Goal: Transaction & Acquisition: Register for event/course

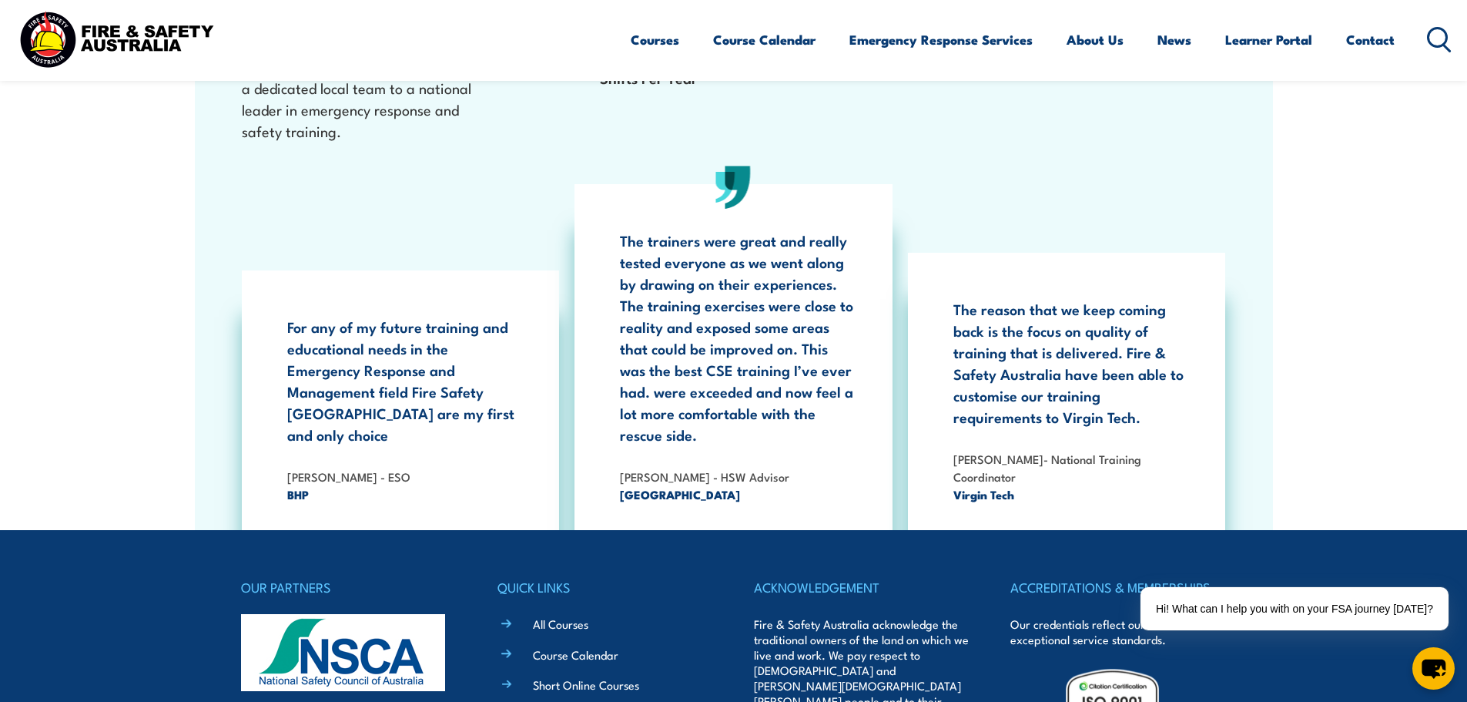
scroll to position [2926, 0]
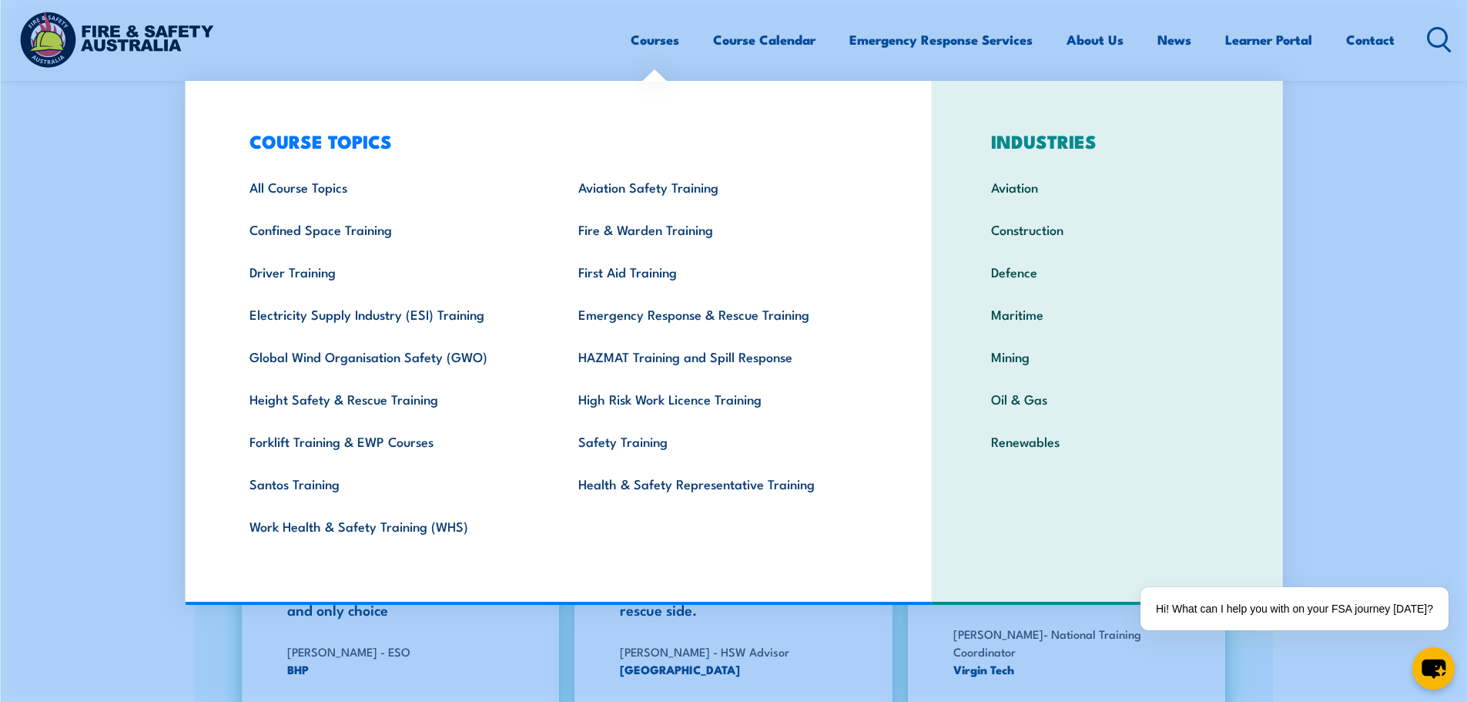
click at [661, 44] on link "Courses" at bounding box center [655, 39] width 49 height 41
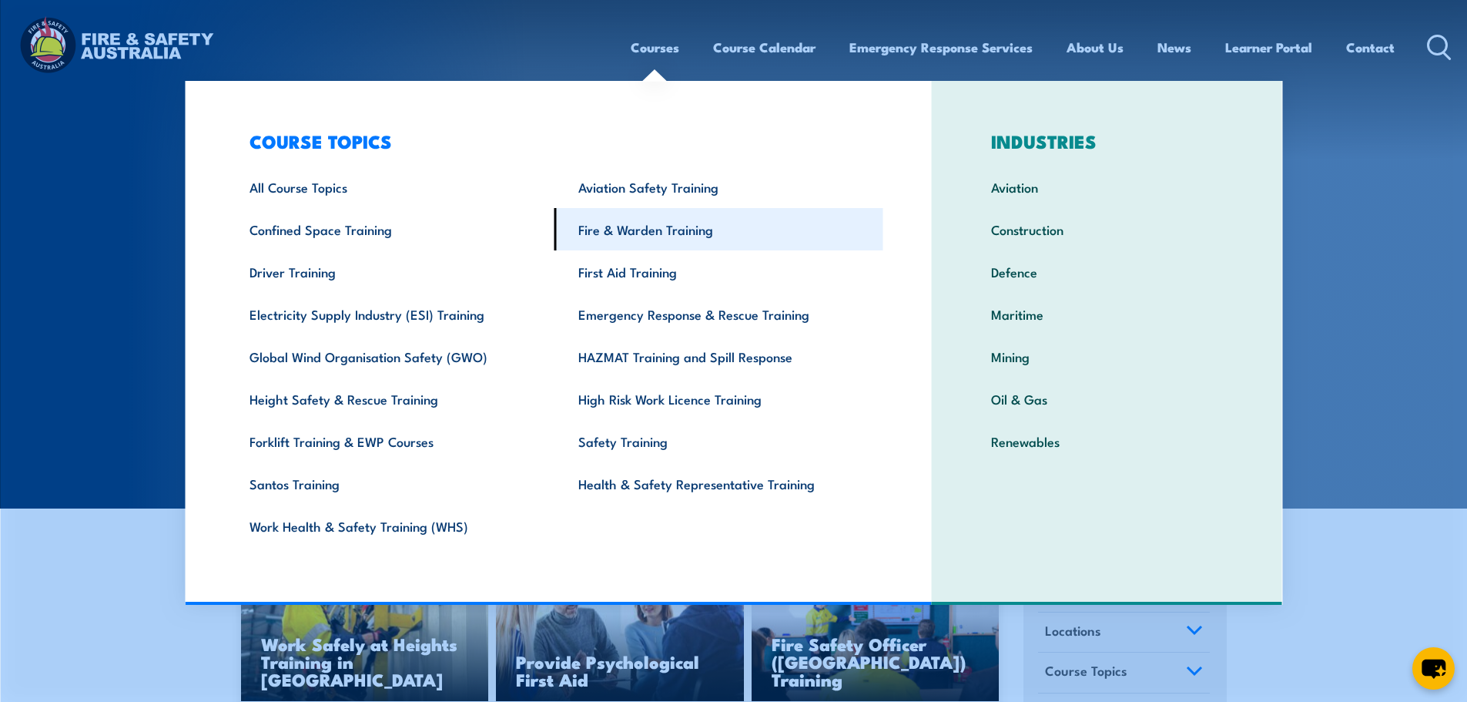
click at [660, 235] on link "Fire & Warden Training" at bounding box center [718, 229] width 329 height 42
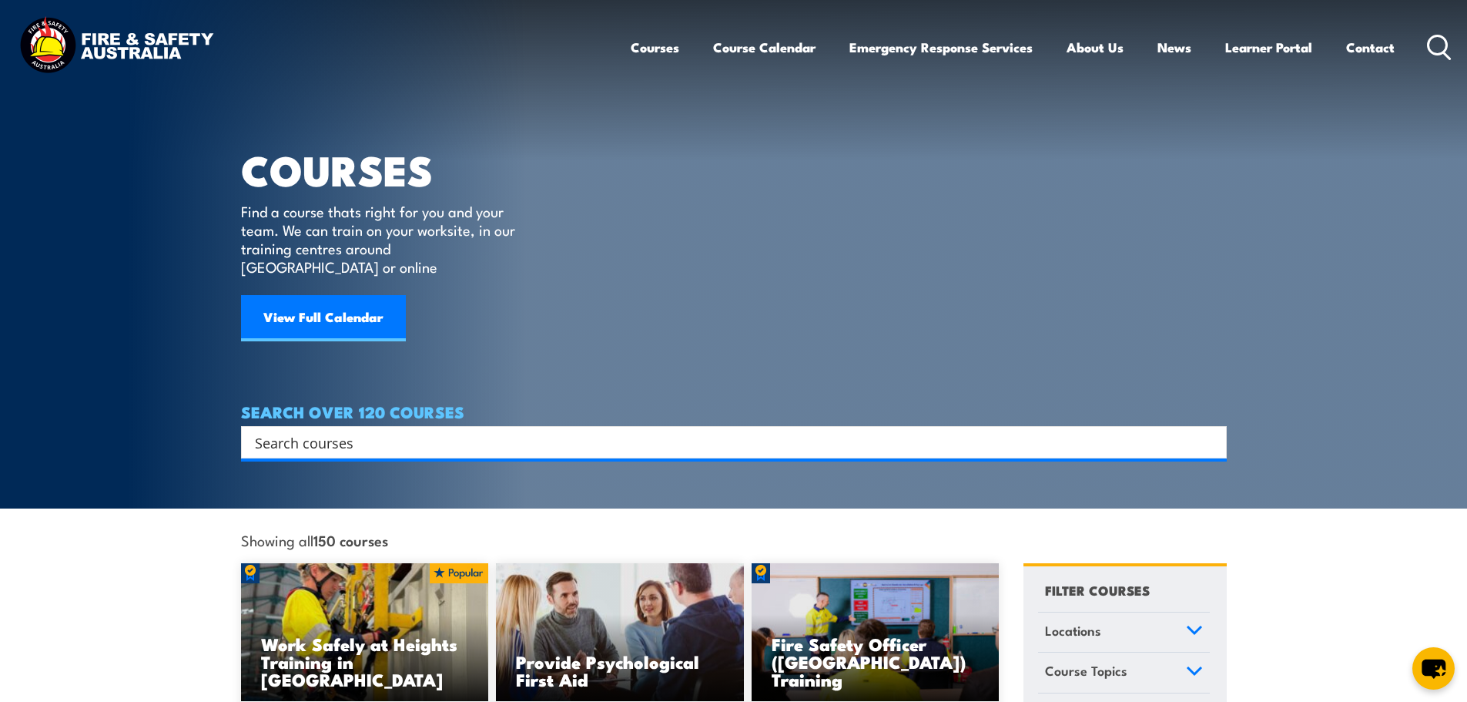
click at [363, 430] on input "Search input" at bounding box center [724, 441] width 938 height 23
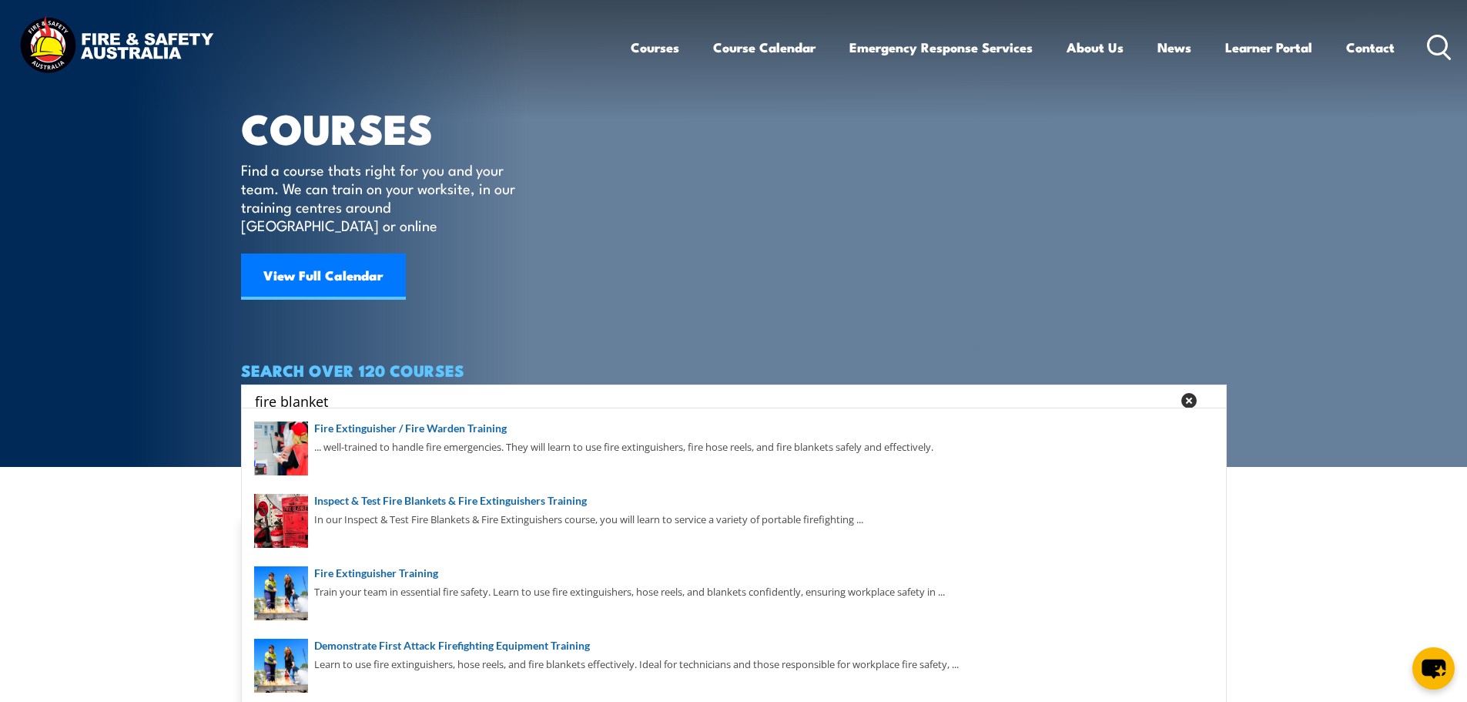
scroll to position [77, 0]
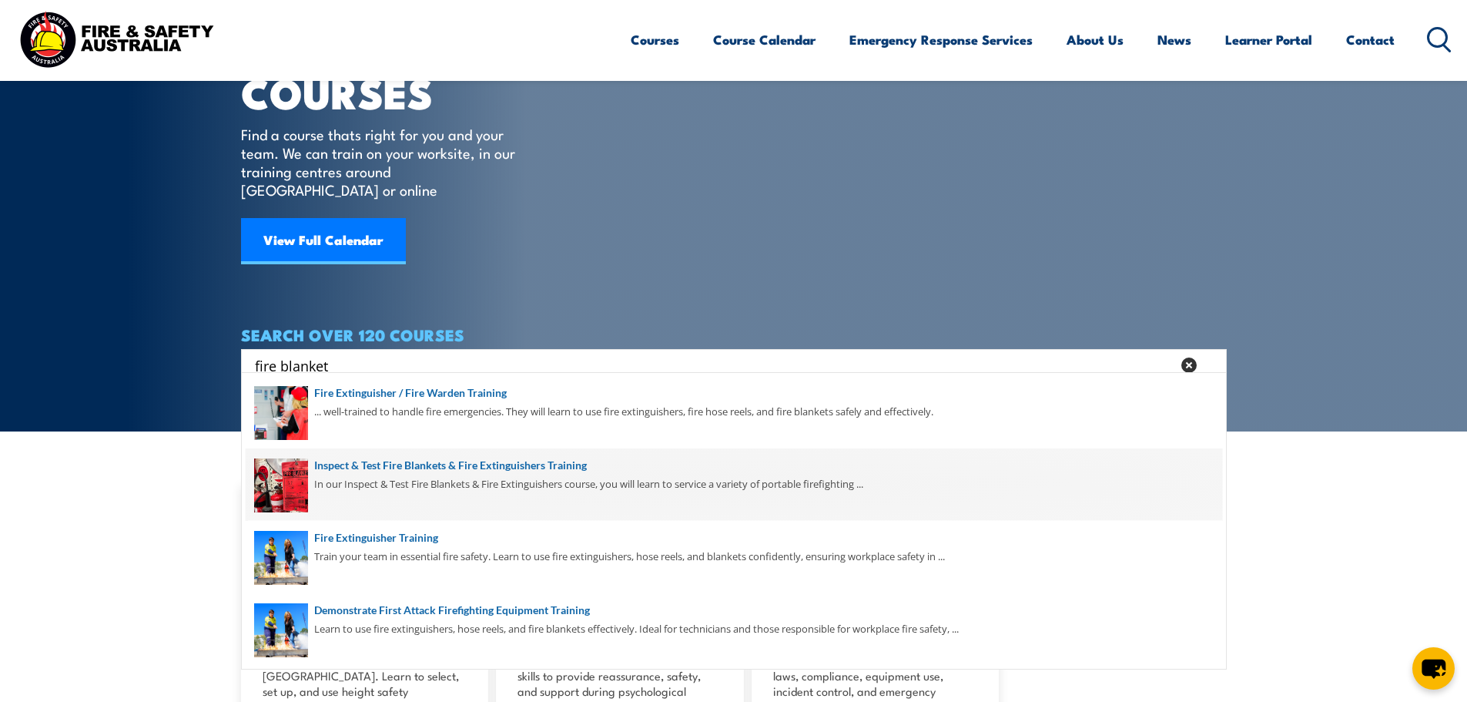
type input "fire blanket"
click at [528, 466] on span at bounding box center [734, 484] width 976 height 72
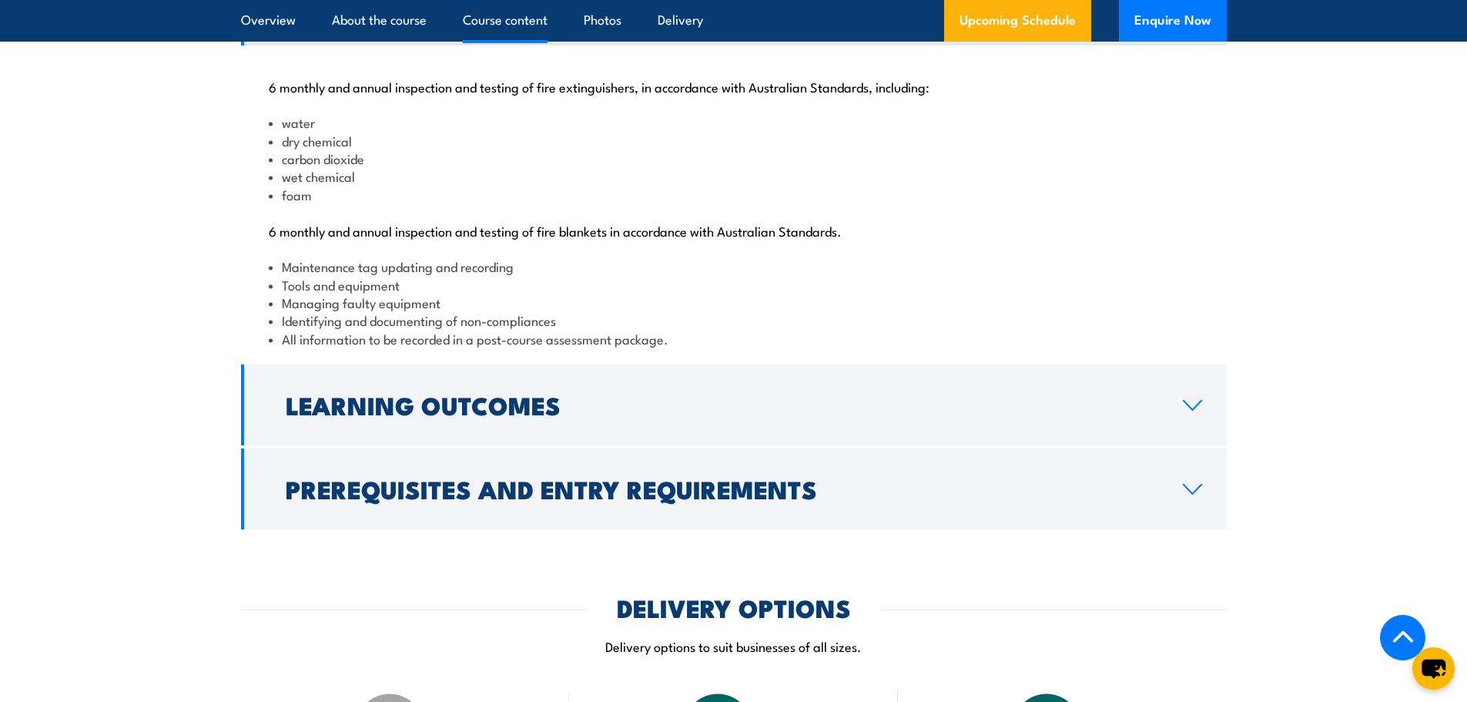
scroll to position [1617, 0]
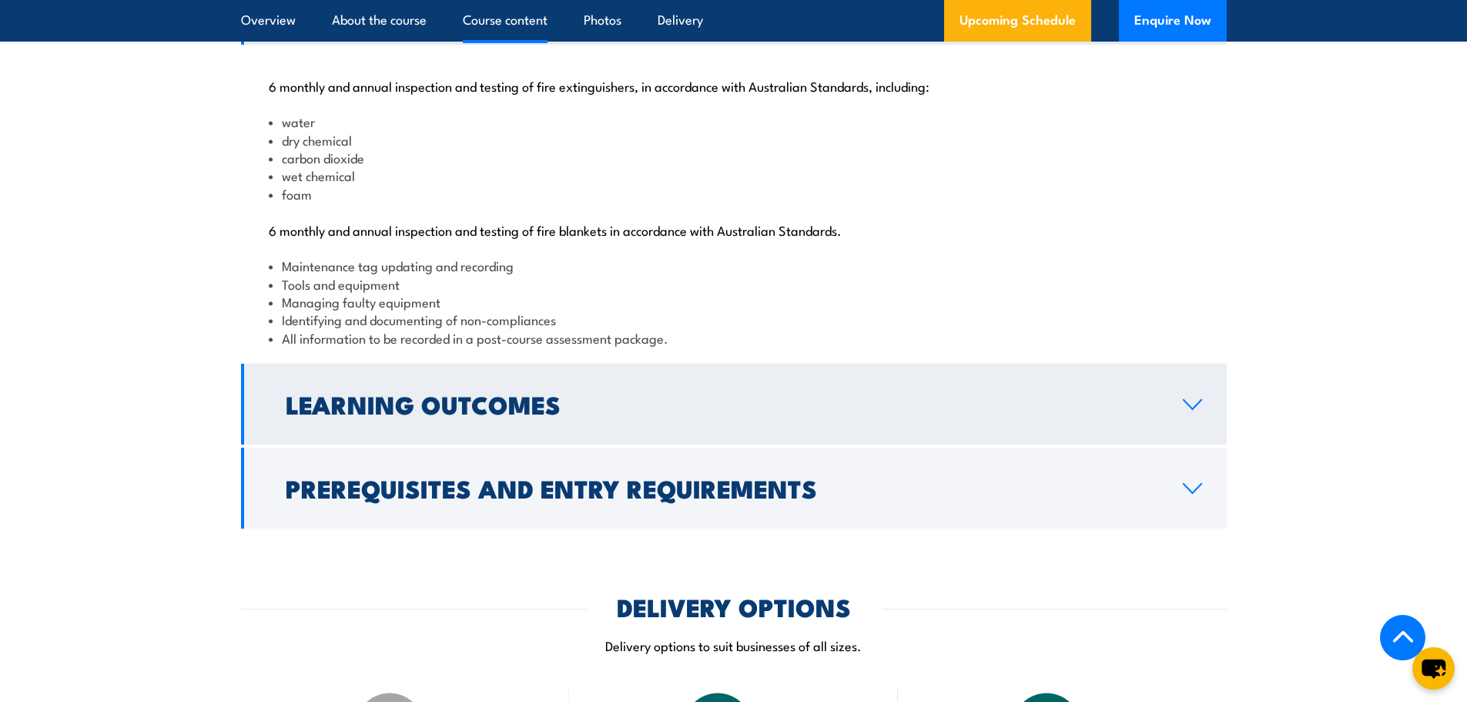
click at [1194, 410] on icon at bounding box center [1192, 404] width 21 height 12
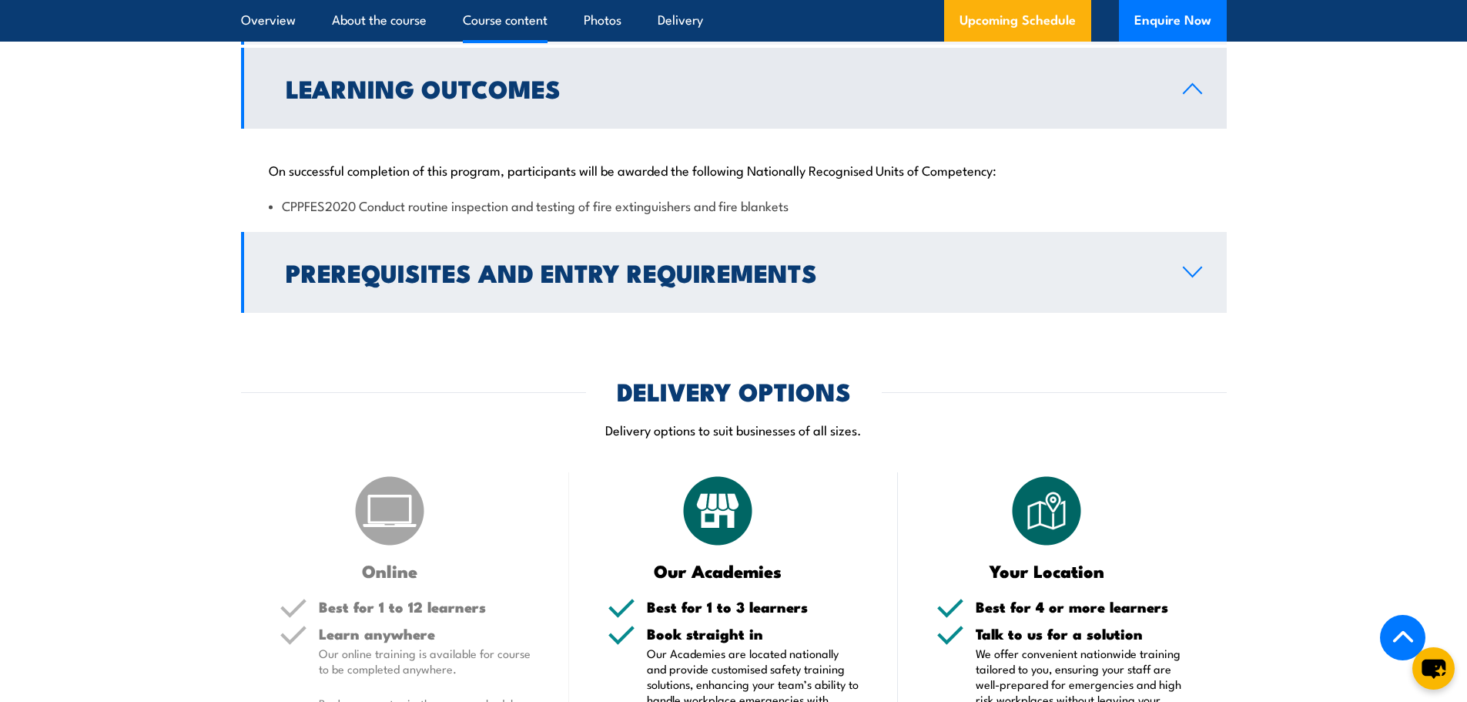
click at [1180, 313] on link "Prerequisites and Entry Requirements" at bounding box center [734, 272] width 986 height 81
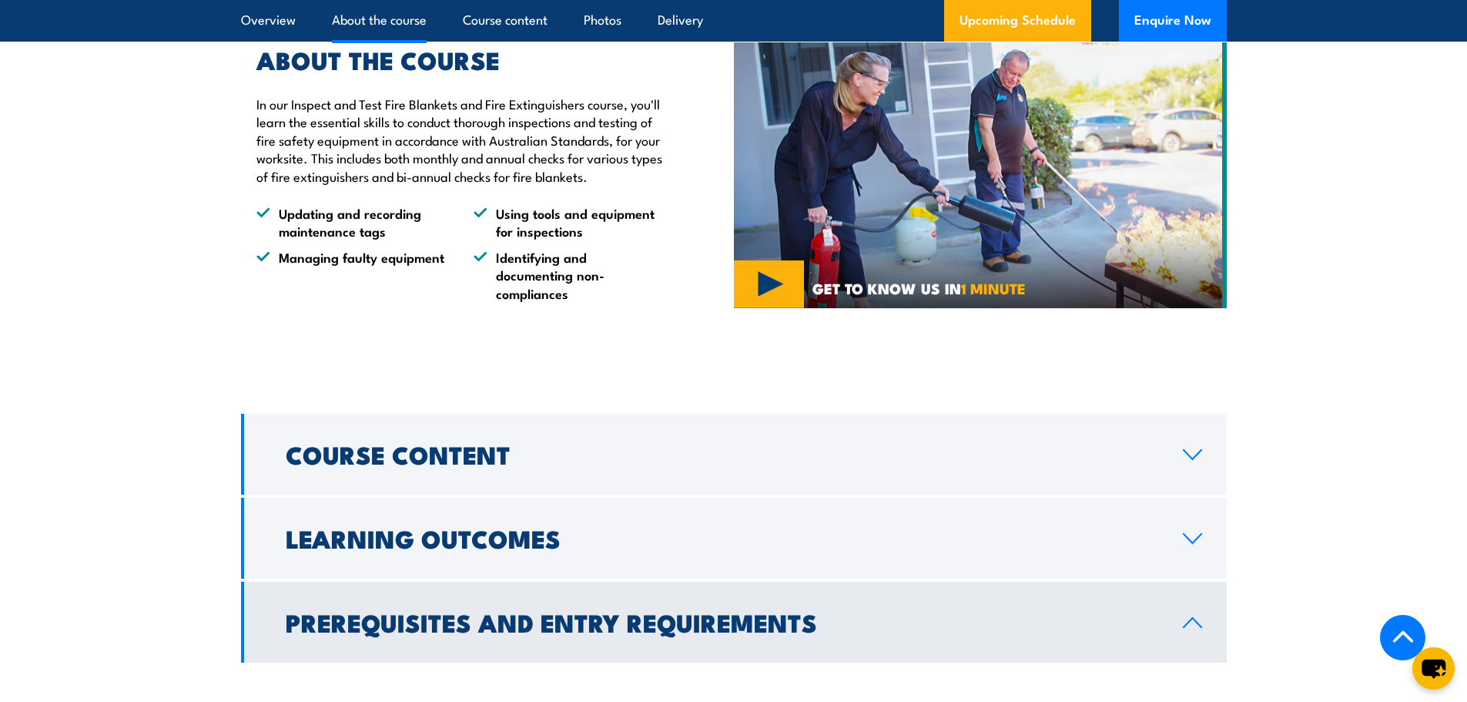
scroll to position [1232, 0]
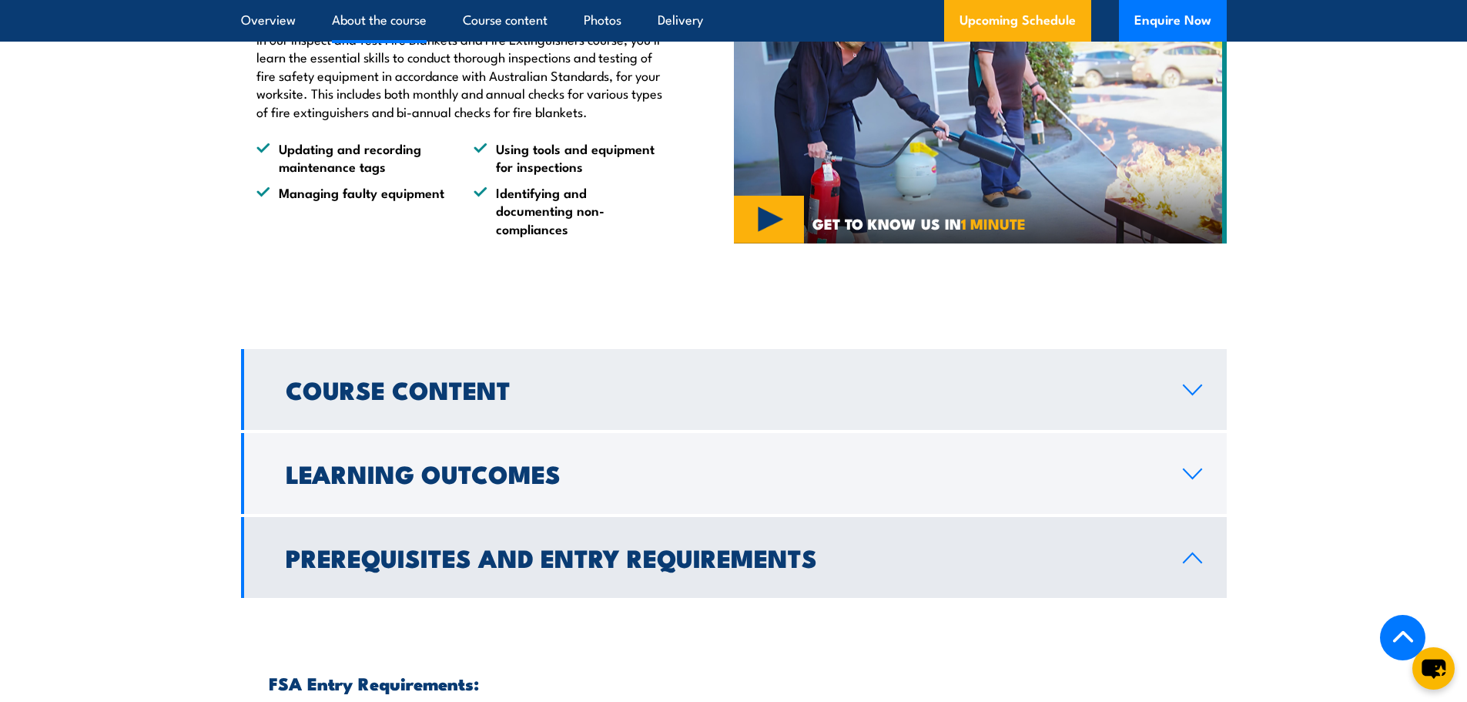
click at [1202, 396] on icon at bounding box center [1192, 389] width 21 height 12
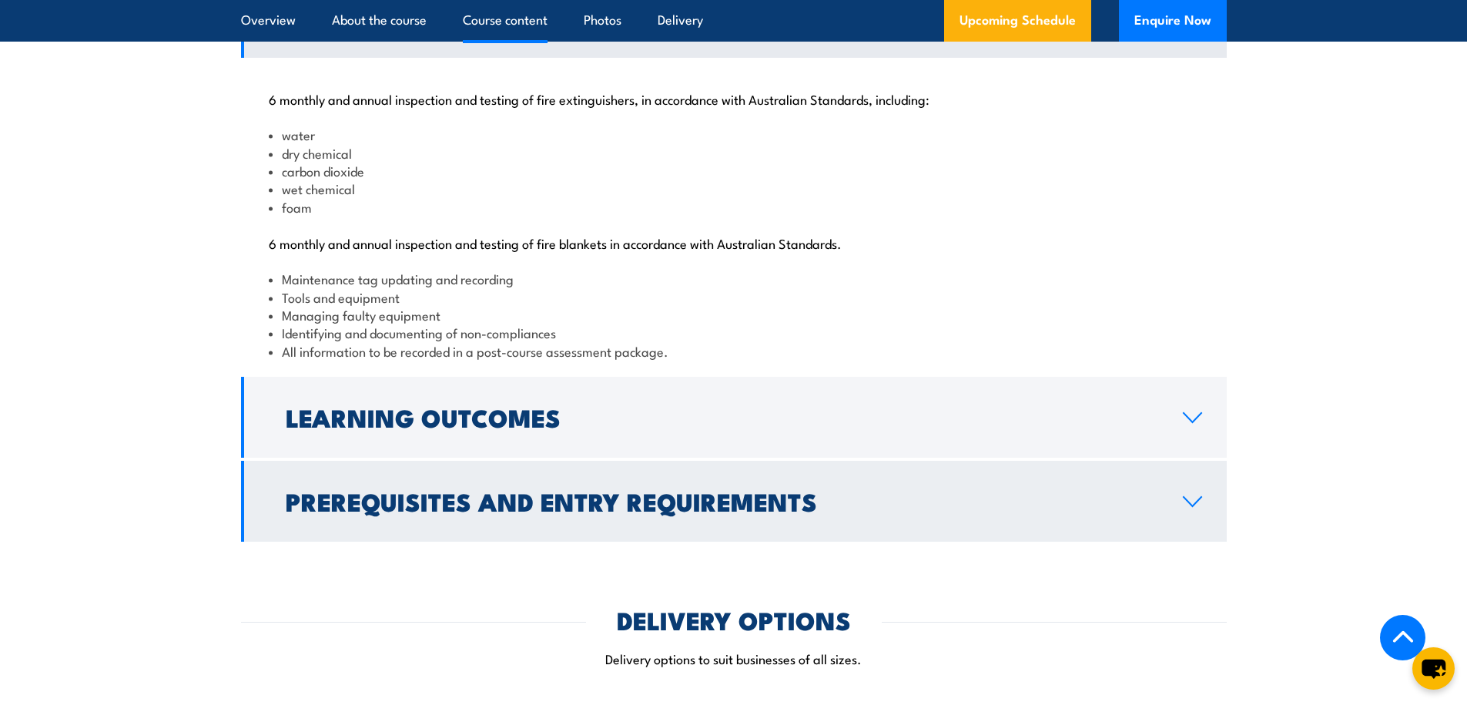
scroll to position [1617, 0]
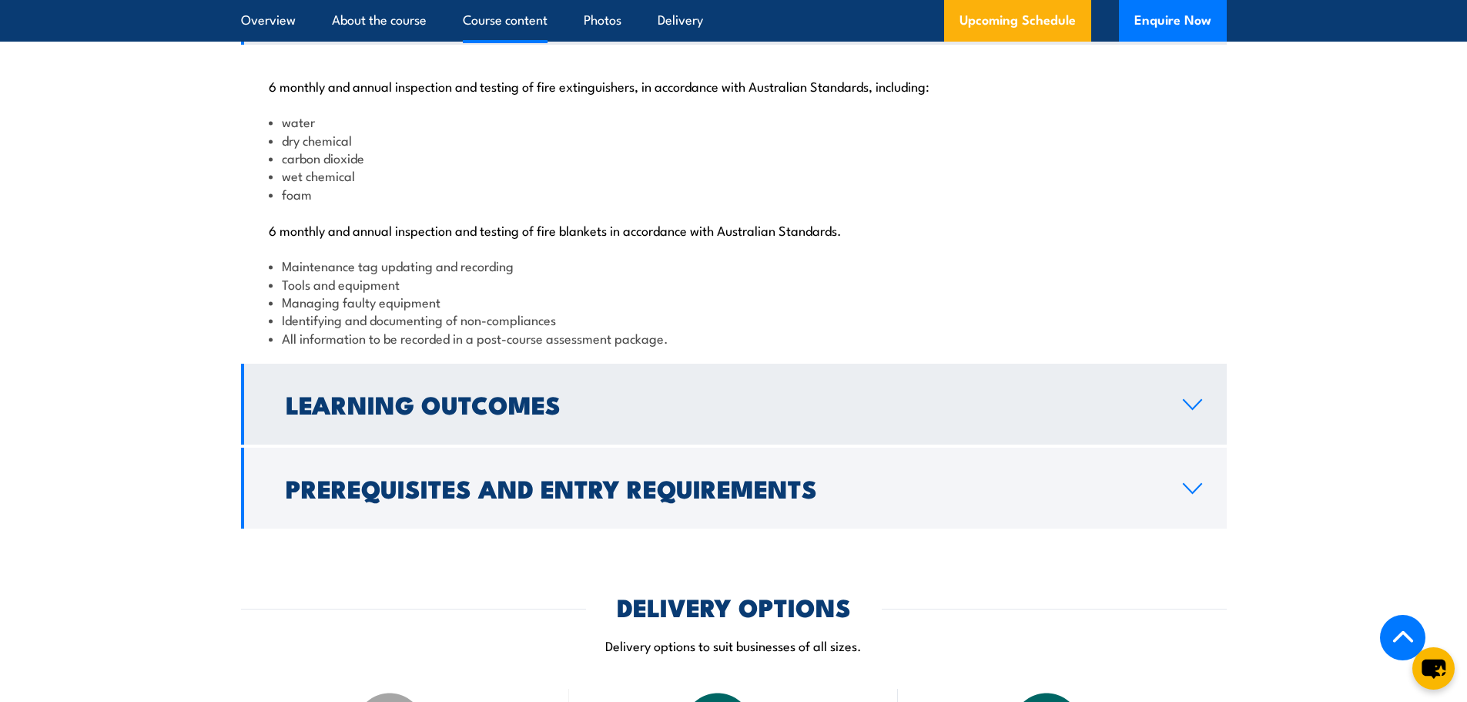
click at [1204, 444] on link "Learning Outcomes" at bounding box center [734, 403] width 986 height 81
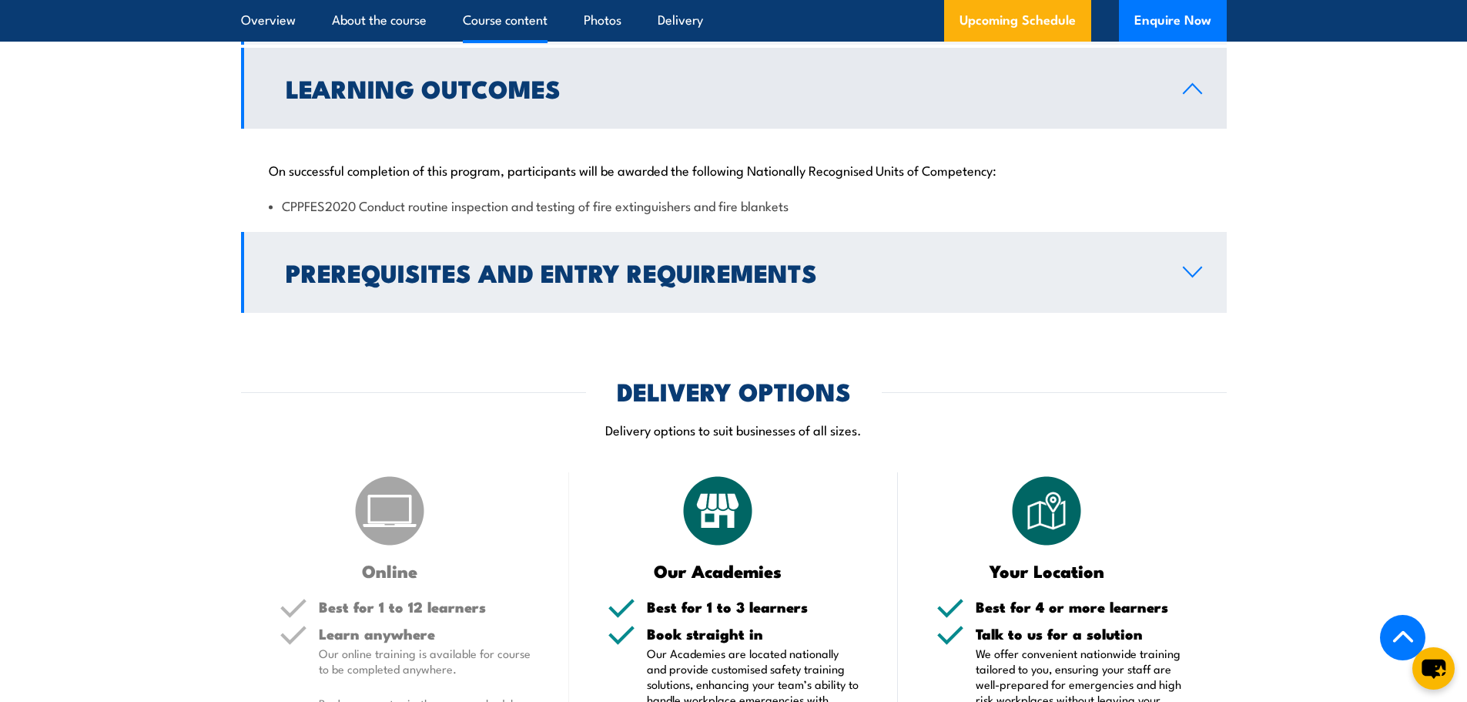
click at [1202, 278] on icon at bounding box center [1192, 272] width 21 height 12
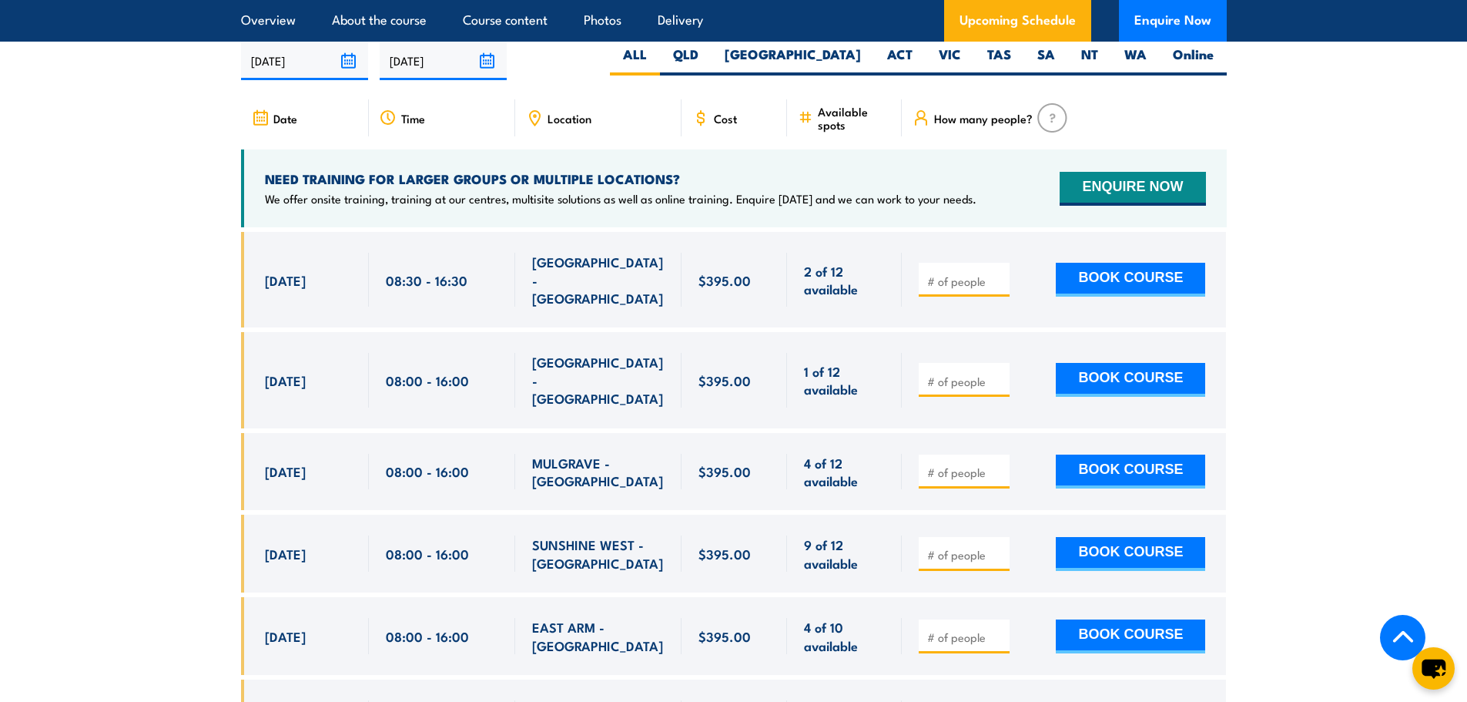
scroll to position [2849, 0]
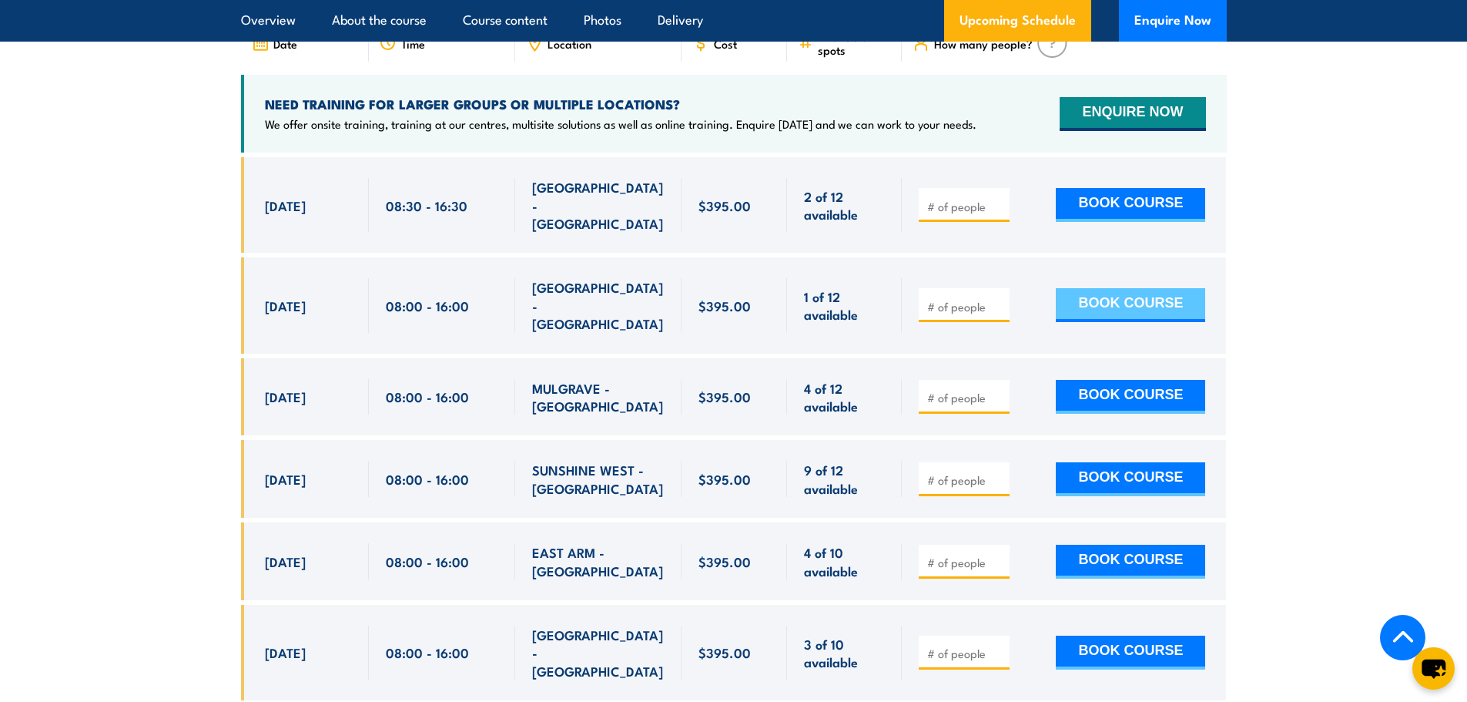
click at [1117, 306] on button "BOOK COURSE" at bounding box center [1130, 305] width 149 height 34
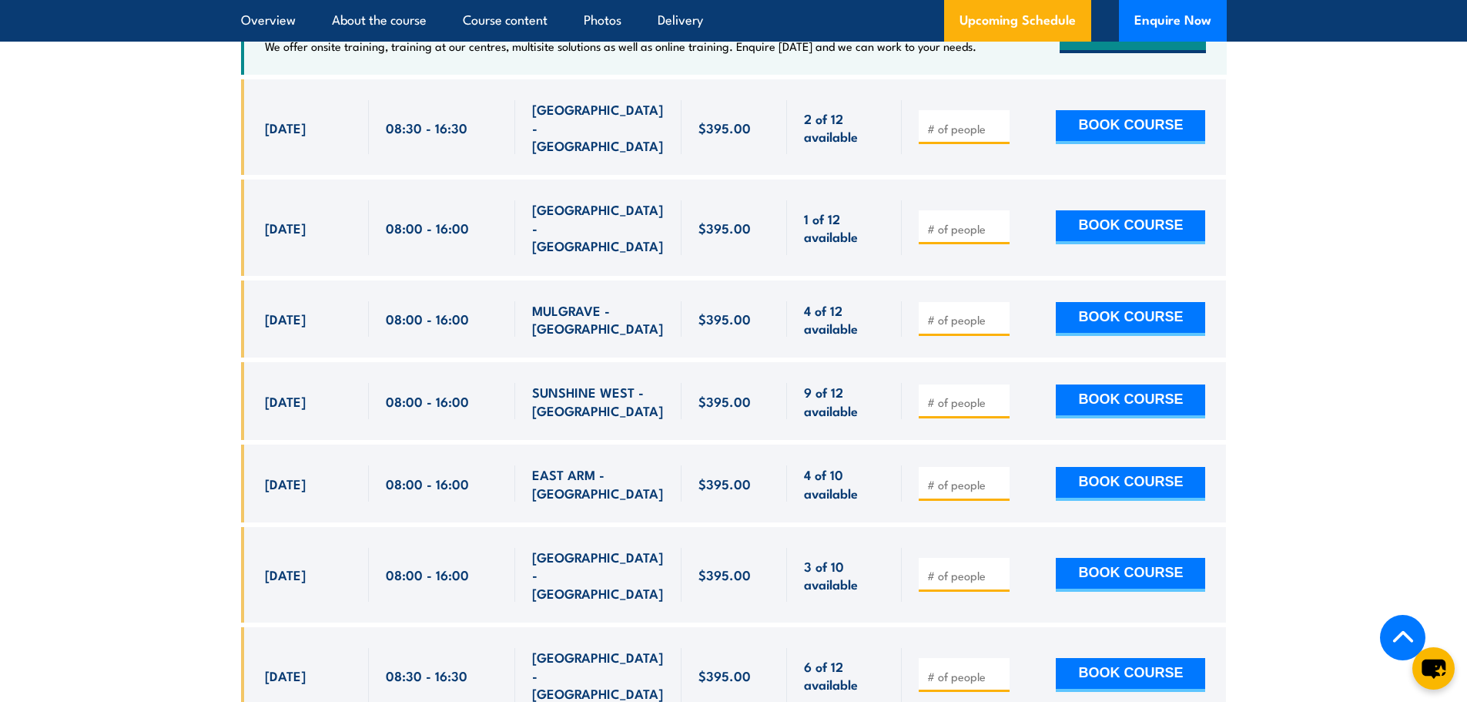
scroll to position [3003, 0]
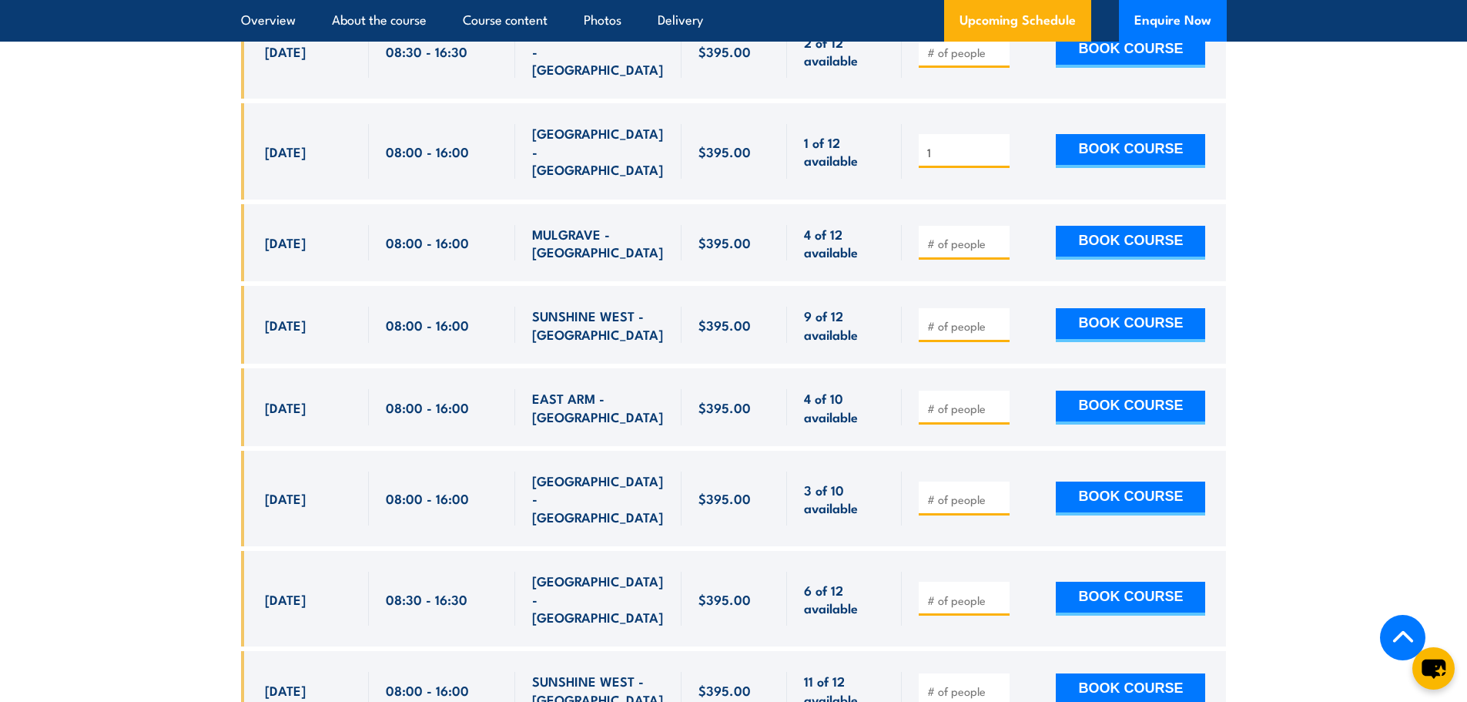
type input "1"
click at [997, 150] on input "1" at bounding box center [965, 152] width 77 height 15
click at [1099, 150] on button "BOOK COURSE" at bounding box center [1130, 151] width 149 height 34
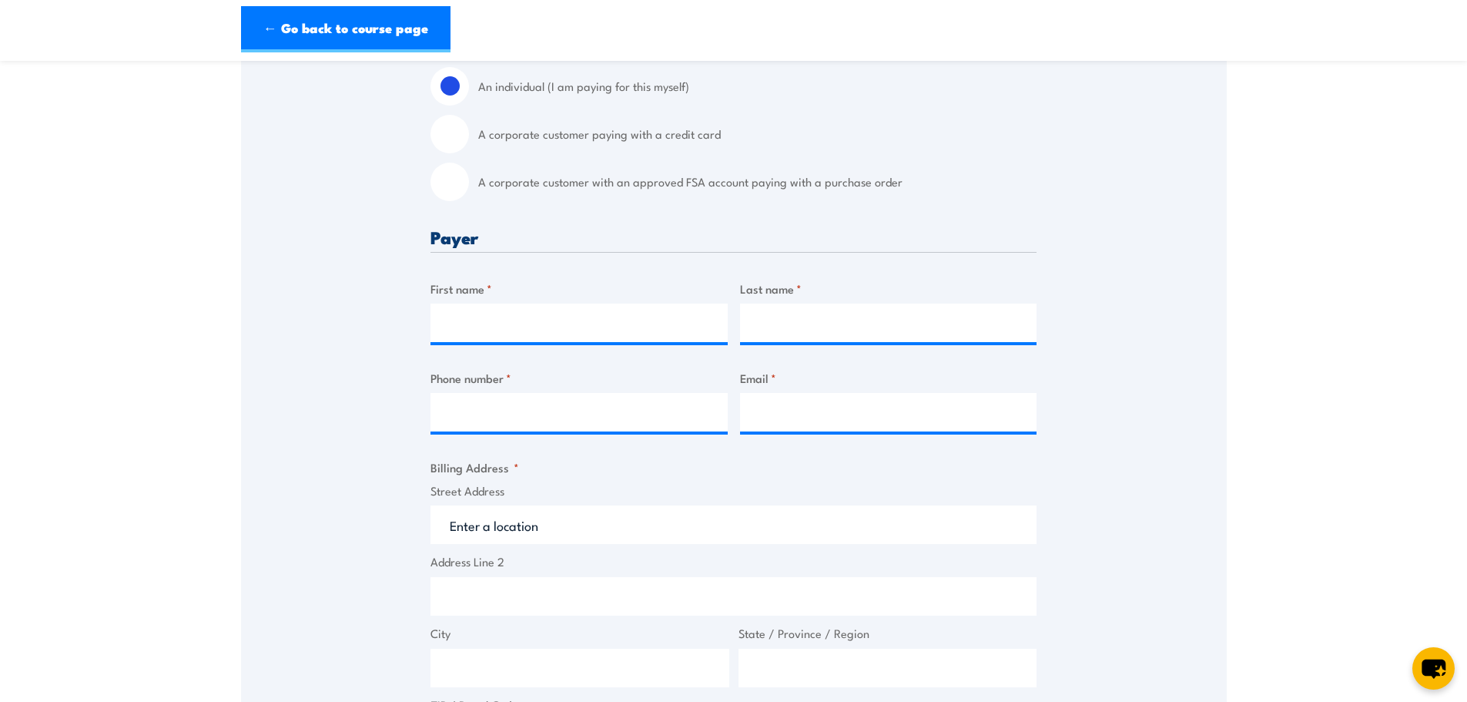
scroll to position [462, 0]
